Goal: Task Accomplishment & Management: Manage account settings

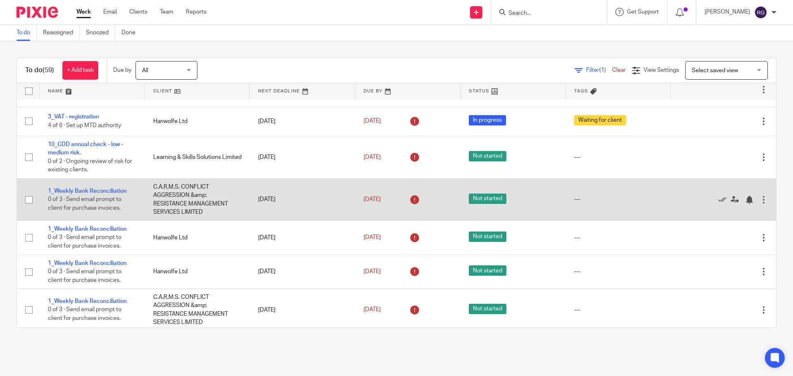
scroll to position [41, 0]
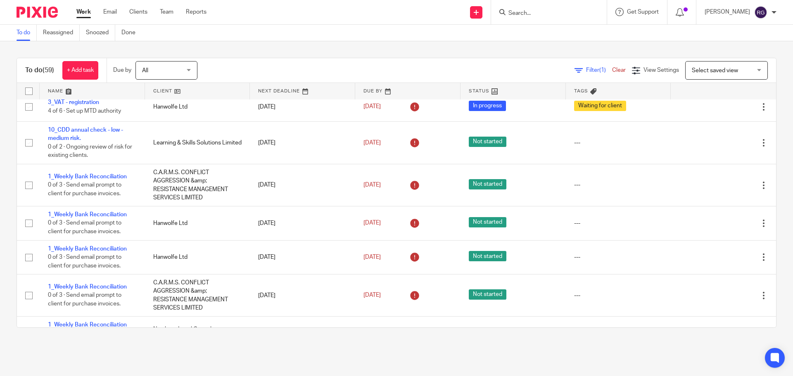
click at [520, 15] on input "Search" at bounding box center [544, 13] width 74 height 7
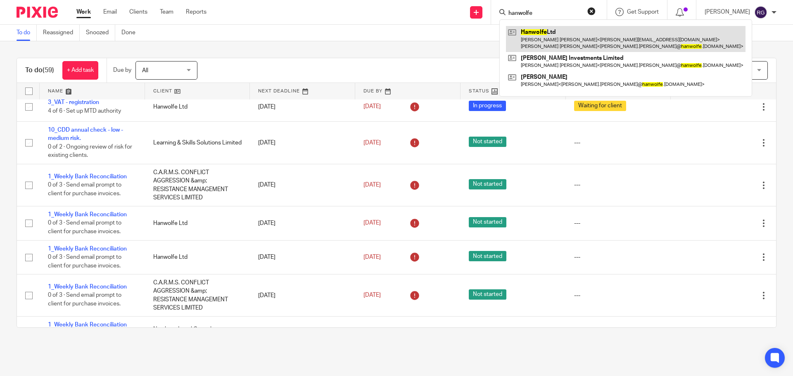
type input "hanwolfe"
click at [621, 37] on link at bounding box center [625, 39] width 239 height 26
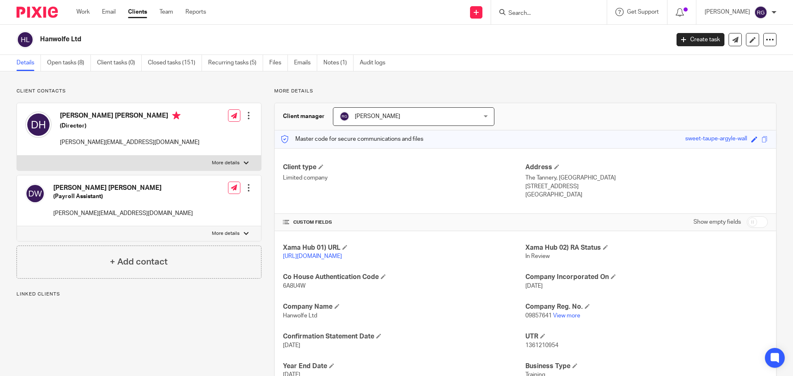
click at [329, 154] on div "Client type Limited company Address The Tannery, Kirkstall Road Leeds, LS3 1HS …" at bounding box center [525, 181] width 501 height 66
click at [69, 65] on link "Open tasks (8)" at bounding box center [69, 63] width 44 height 16
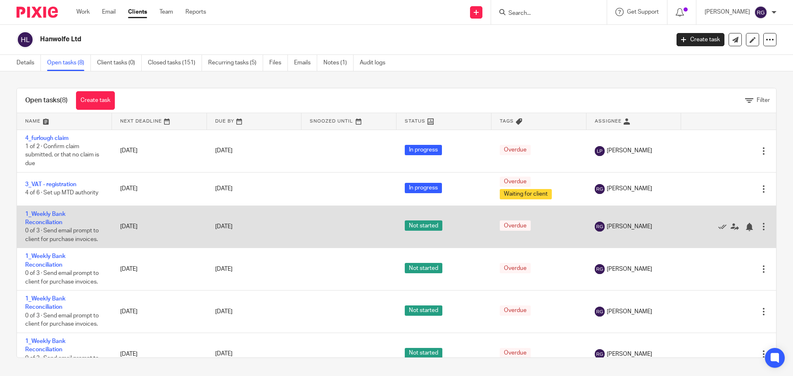
scroll to position [41, 0]
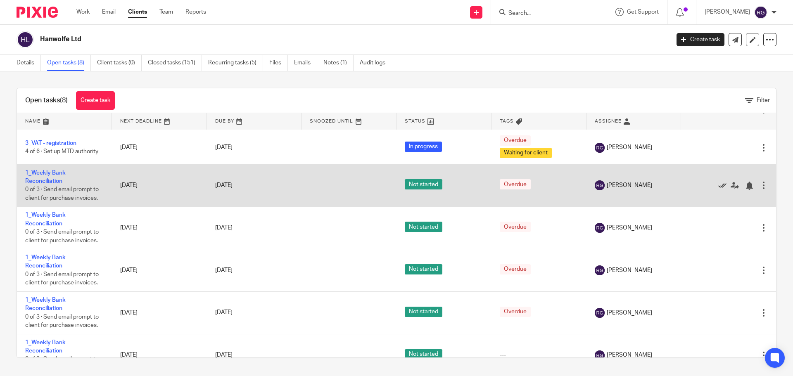
click at [718, 183] on icon at bounding box center [722, 186] width 8 height 8
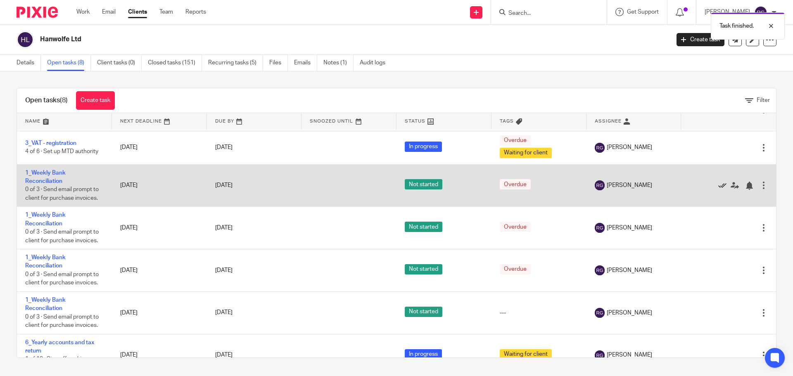
click at [718, 185] on icon at bounding box center [722, 186] width 8 height 8
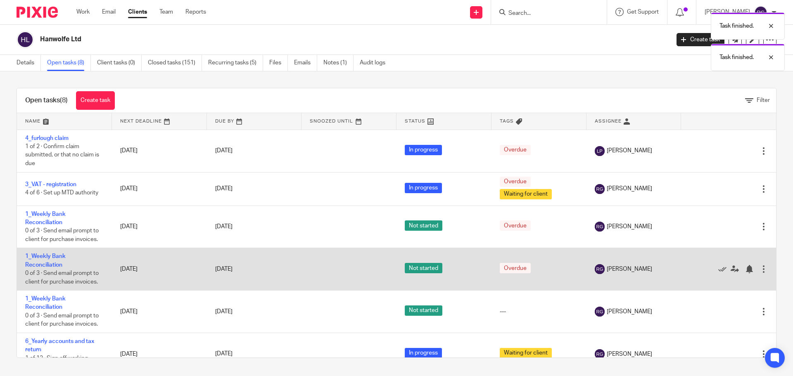
scroll to position [18, 0]
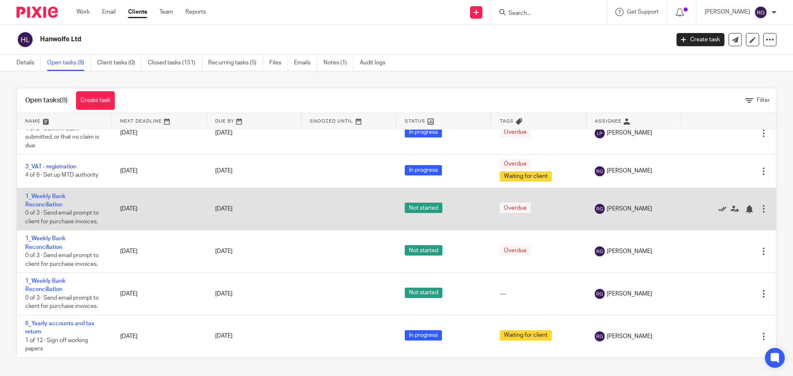
click at [718, 207] on icon at bounding box center [722, 209] width 8 height 8
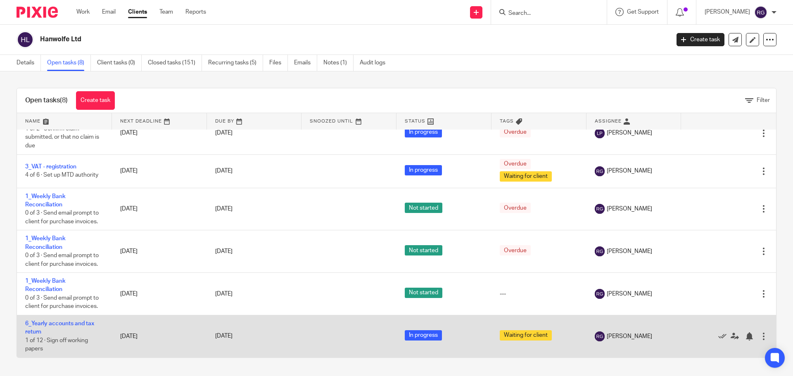
scroll to position [0, 0]
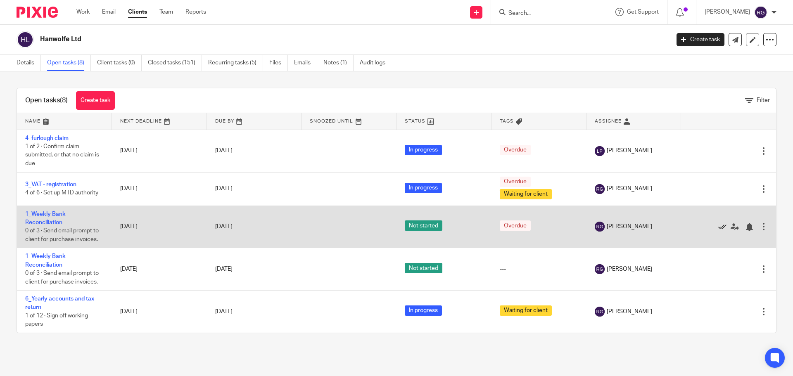
click at [718, 225] on icon at bounding box center [722, 227] width 8 height 8
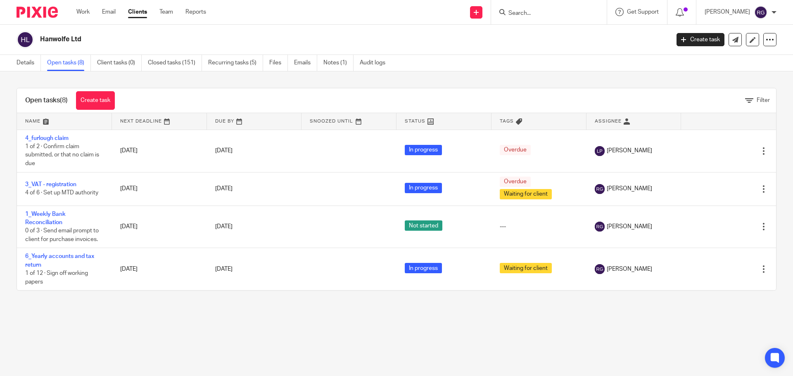
drag, startPoint x: 84, startPoint y: 10, endPoint x: 92, endPoint y: 17, distance: 10.5
click at [84, 10] on link "Work" at bounding box center [82, 12] width 13 height 8
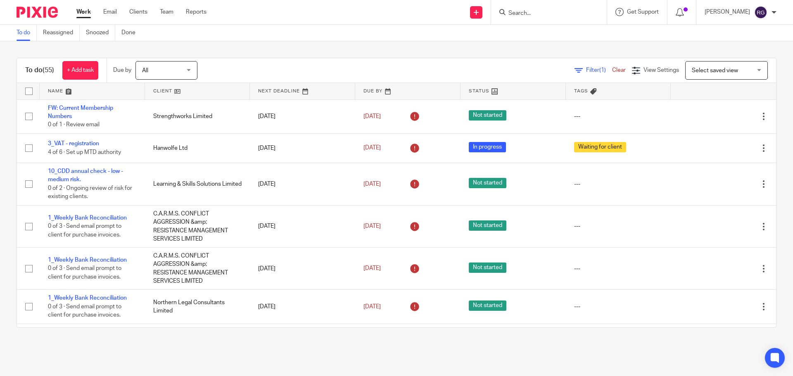
click at [526, 14] on input "Search" at bounding box center [544, 13] width 74 height 7
type input "northern"
click at [553, 36] on link at bounding box center [576, 35] width 140 height 19
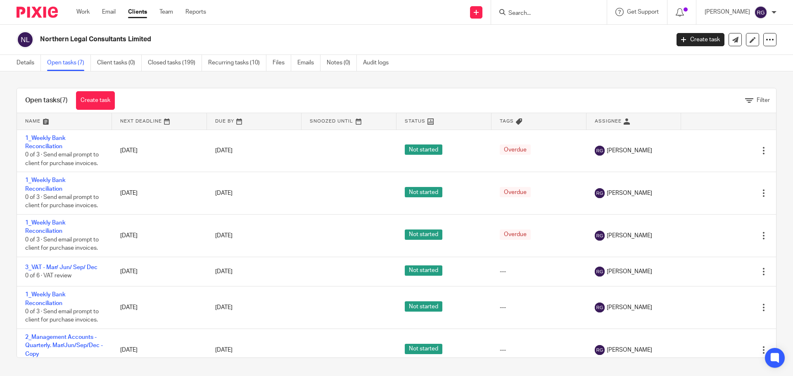
drag, startPoint x: 225, startPoint y: 63, endPoint x: 280, endPoint y: 124, distance: 82.7
click at [225, 63] on link "Recurring tasks (10)" at bounding box center [237, 63] width 58 height 16
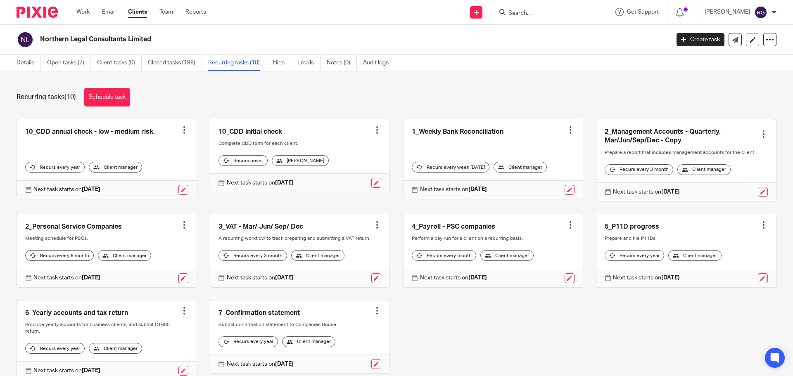
scroll to position [41, 0]
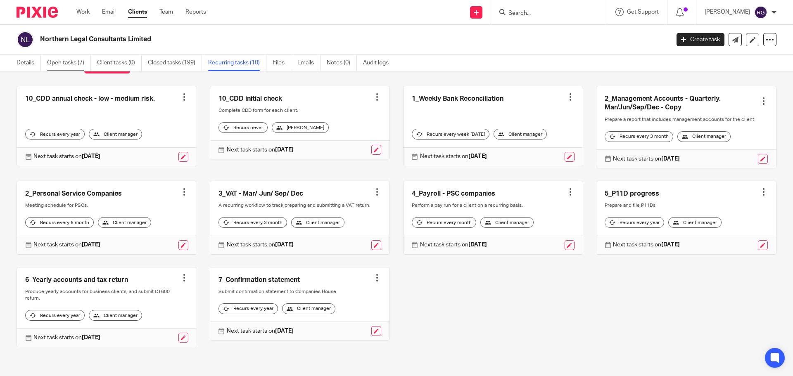
drag, startPoint x: 73, startPoint y: 65, endPoint x: 74, endPoint y: 55, distance: 9.9
click at [73, 65] on link "Open tasks (7)" at bounding box center [69, 63] width 44 height 16
